Goal: Find specific page/section: Find specific page/section

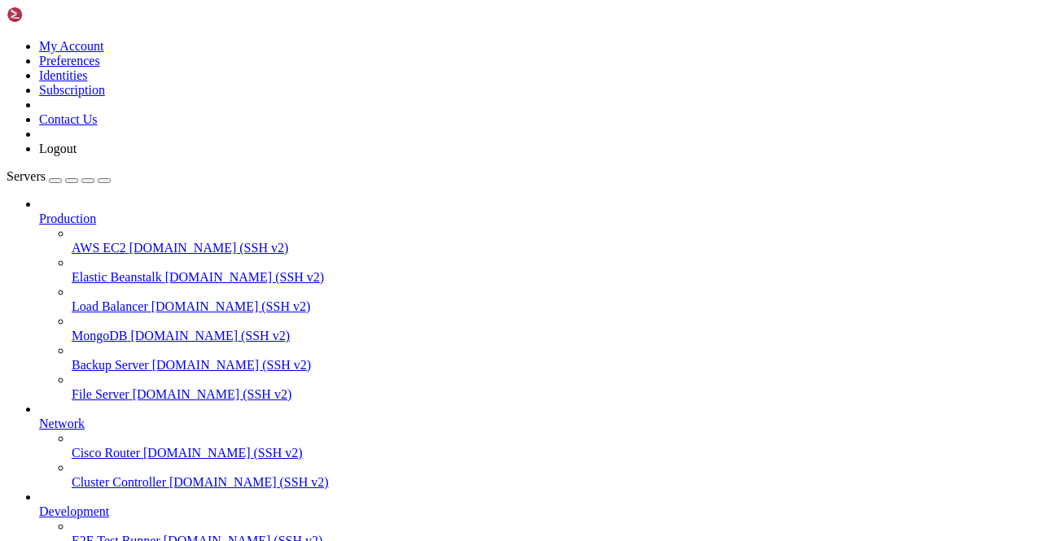
scroll to position [116, 0]
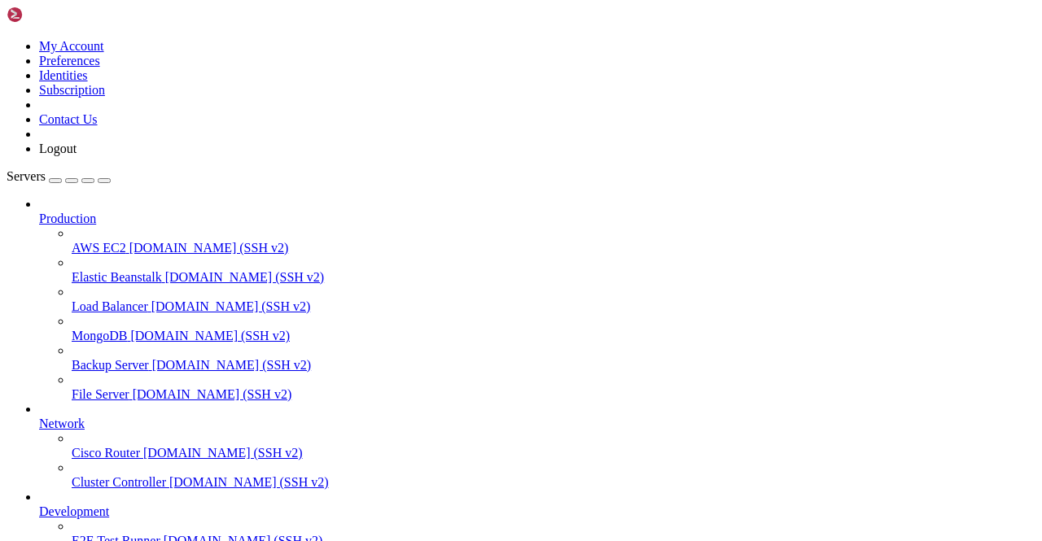
scroll to position [9605, 0]
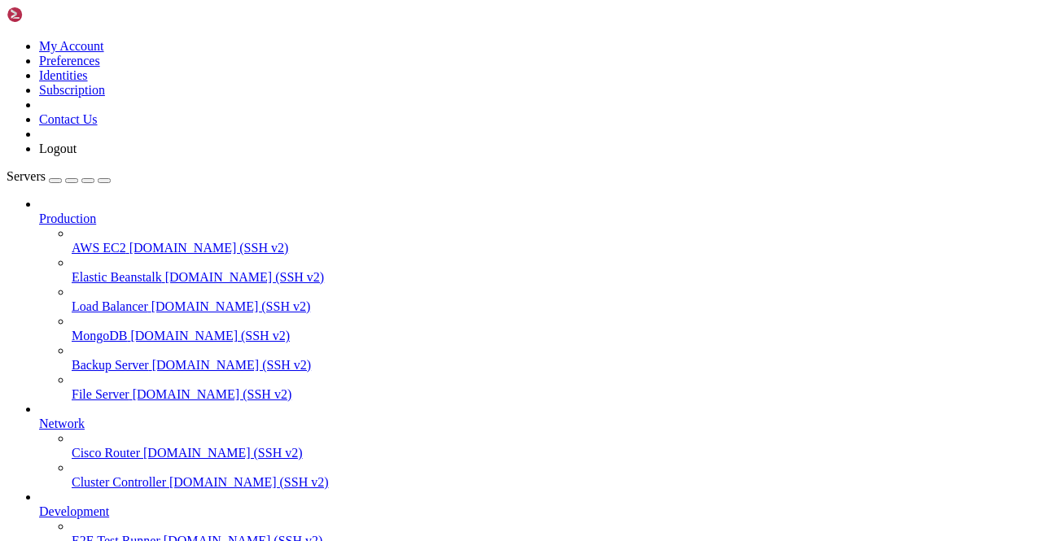
drag, startPoint x: 884, startPoint y: 1418, endPoint x: 571, endPoint y: 1358, distance: 319.1
type input "T"
type input "Vijay4"
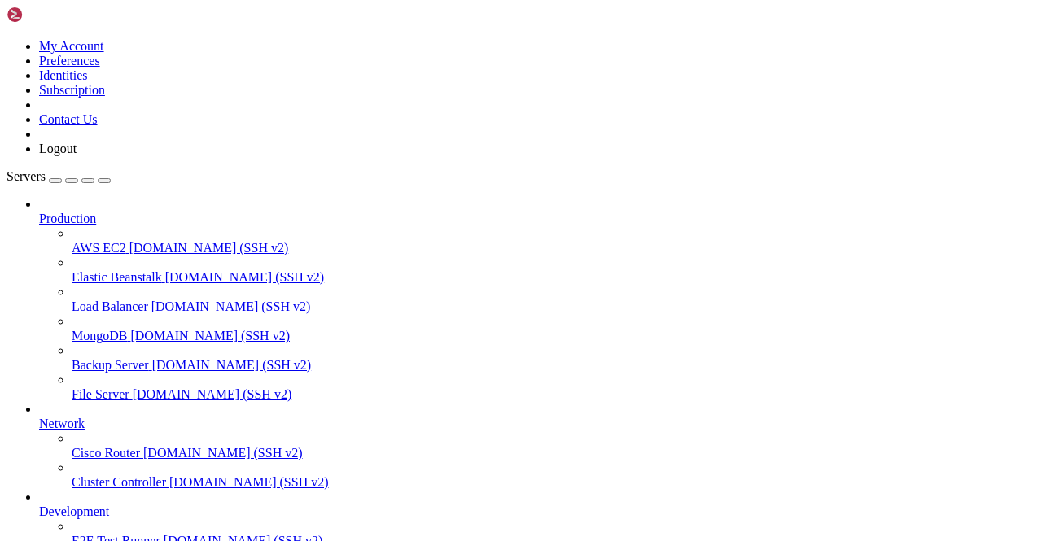
scroll to position [12673, 0]
drag, startPoint x: 902, startPoint y: 1415, endPoint x: 526, endPoint y: 1344, distance: 382.8
drag, startPoint x: 853, startPoint y: 505, endPoint x: 780, endPoint y: 496, distance: 73.8
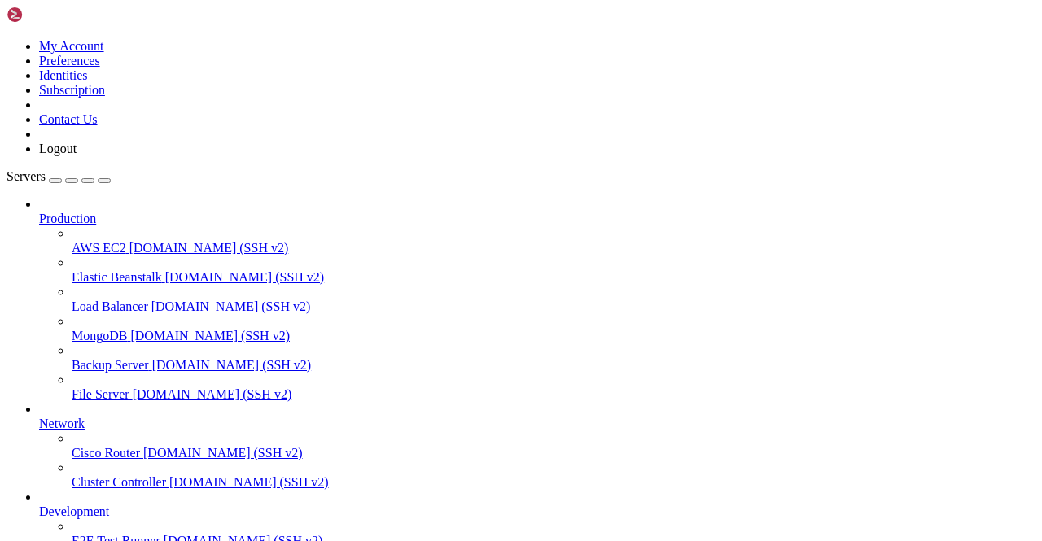
scroll to position [13927, 0]
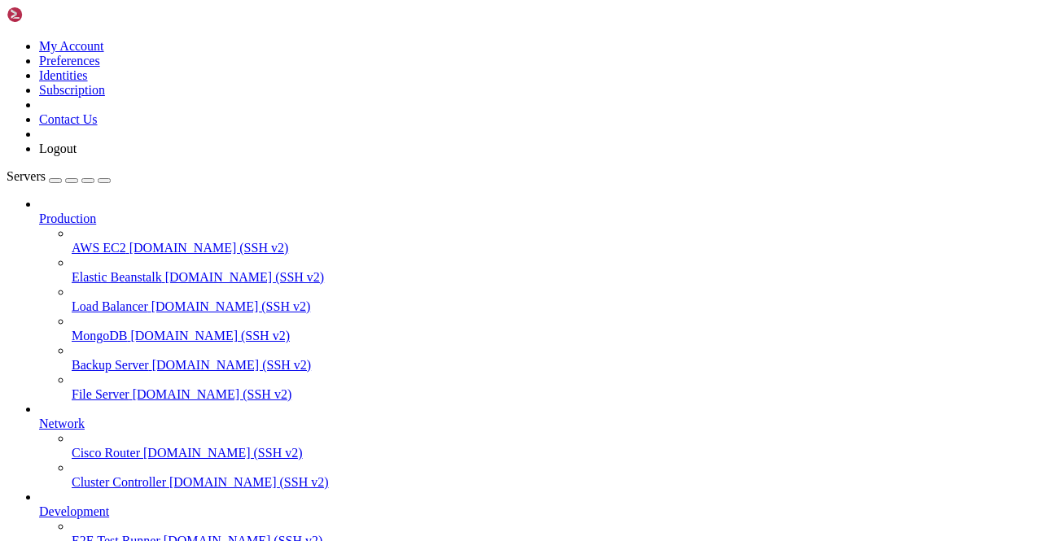
type input "VP312"
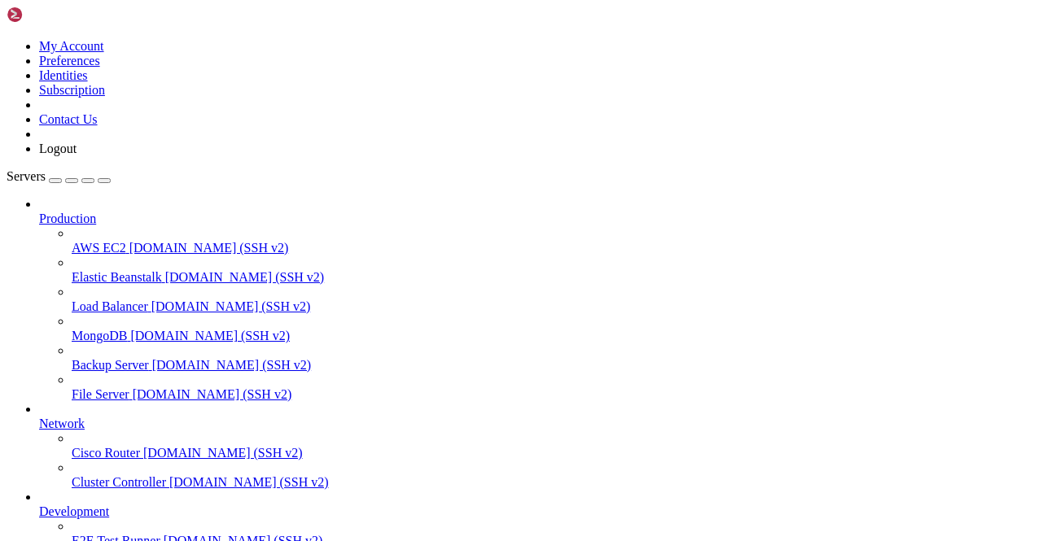
scroll to position [64262, 0]
